Goal: Task Accomplishment & Management: Manage account settings

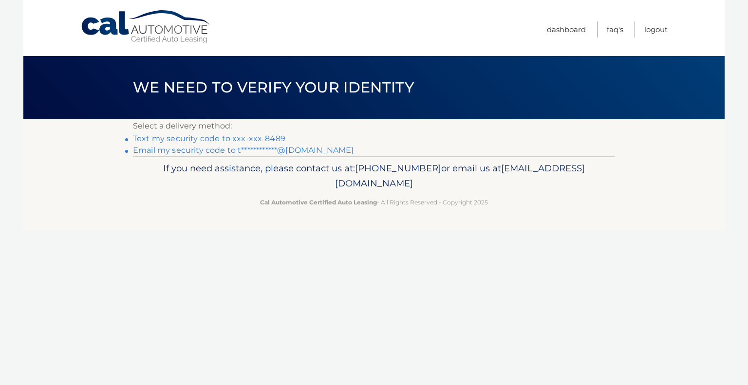
click at [202, 137] on link "Text my security code to xxx-xxx-8489" at bounding box center [209, 138] width 152 height 9
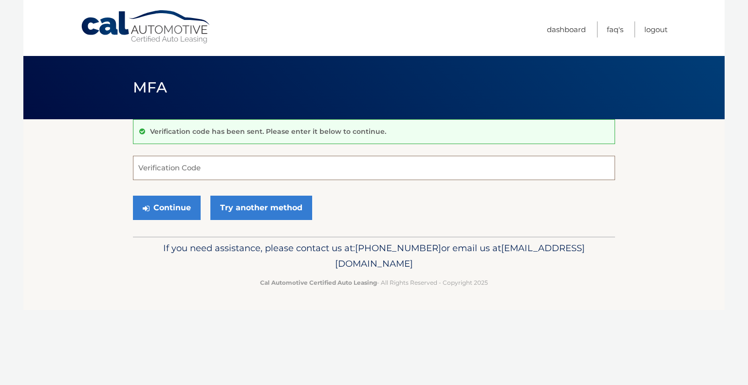
click at [198, 164] on input "Verification Code" at bounding box center [374, 168] width 482 height 24
type input "382865"
click at [181, 208] on button "Continue" at bounding box center [167, 208] width 68 height 24
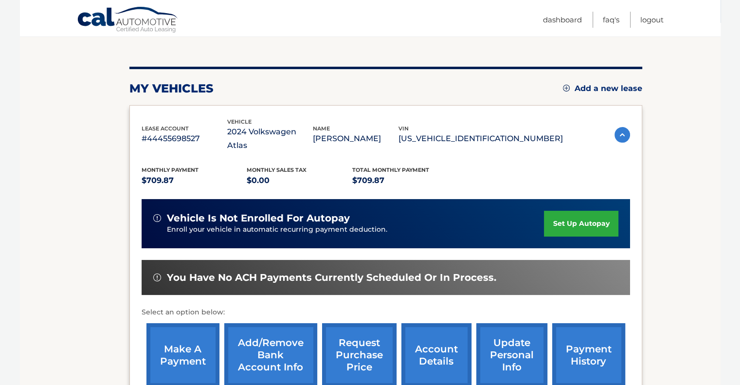
scroll to position [97, 0]
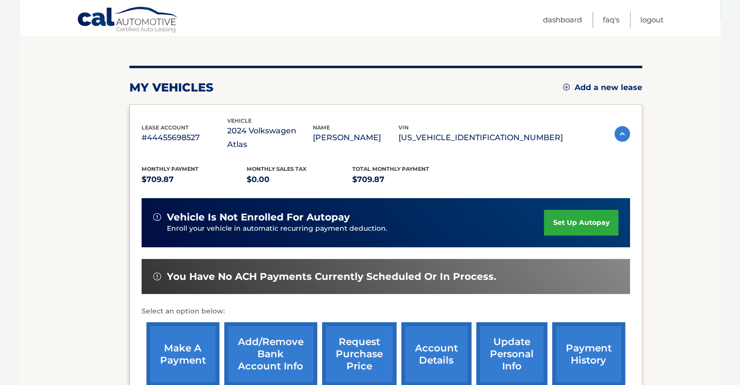
click at [170, 330] on link "make a payment" at bounding box center [182, 354] width 73 height 64
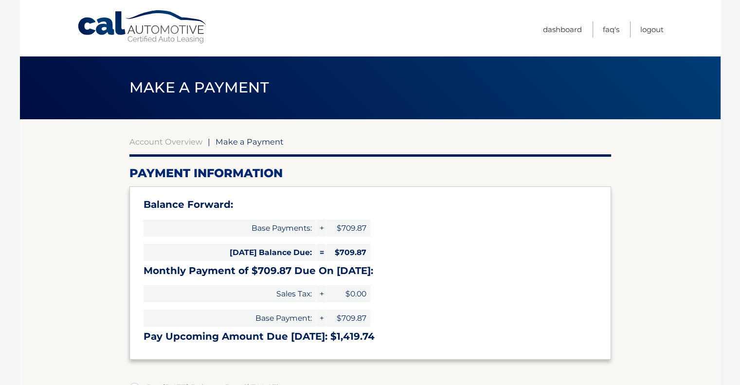
select select "YTMxMjFiNjktNjMzZS00MzlmLTgxNzctNGY1ODYyNzY3ZjY0"
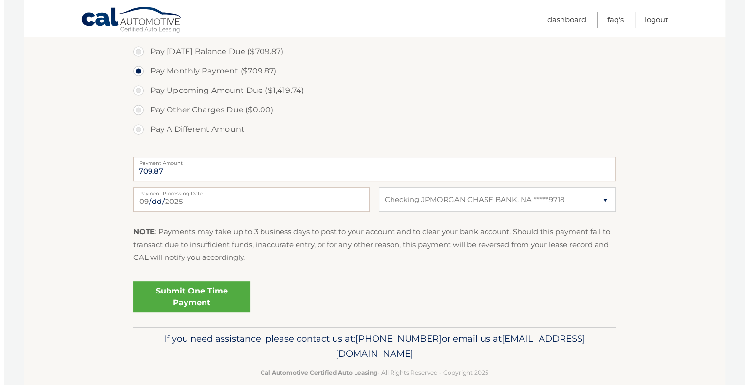
scroll to position [341, 0]
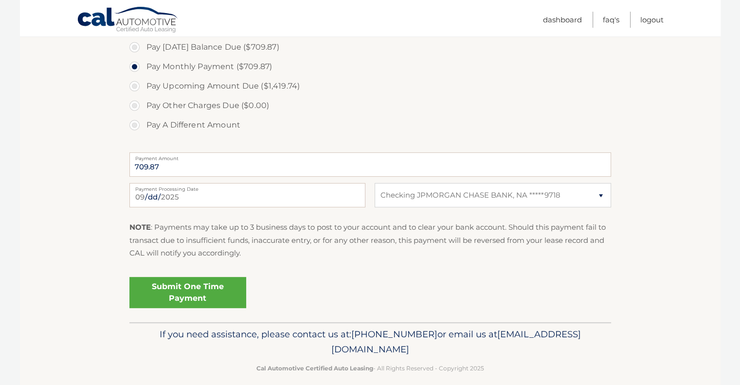
click at [180, 290] on link "Submit One Time Payment" at bounding box center [187, 292] width 117 height 31
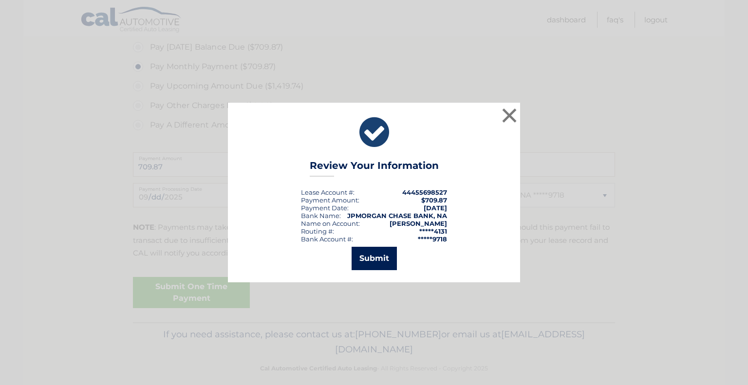
click at [375, 255] on button "Submit" at bounding box center [373, 258] width 45 height 23
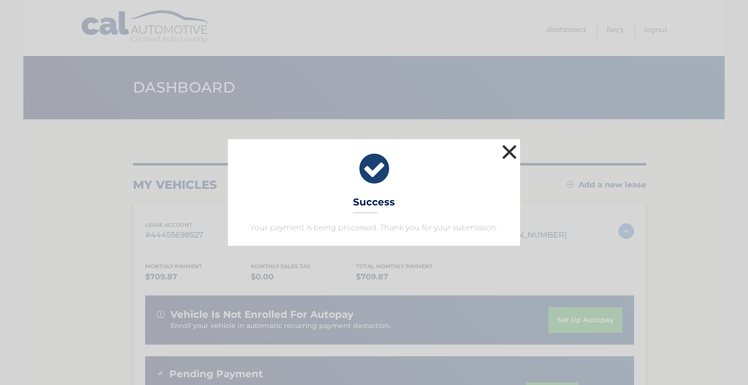
click at [509, 149] on button "×" at bounding box center [508, 151] width 19 height 19
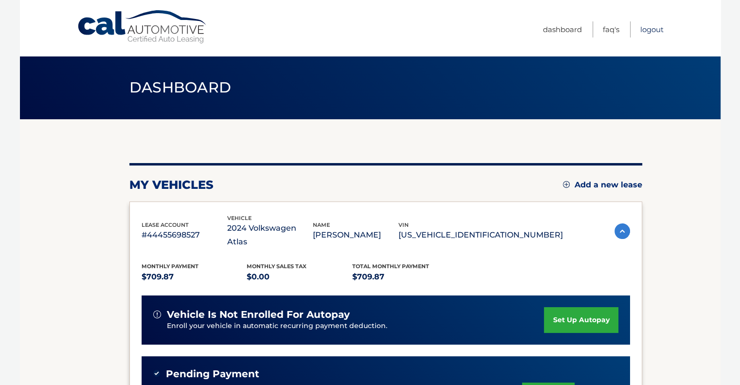
click at [655, 29] on link "Logout" at bounding box center [651, 29] width 23 height 16
